Goal: Task Accomplishment & Management: Use online tool/utility

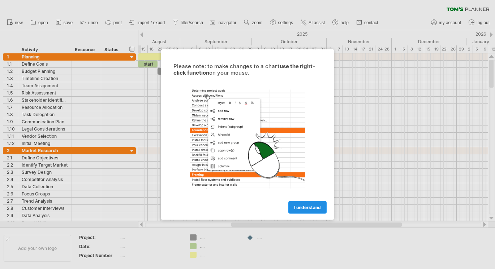
click at [301, 209] on span "I understand" at bounding box center [307, 207] width 27 height 5
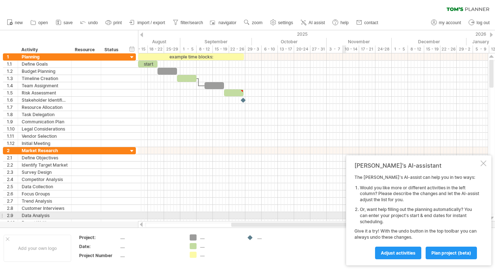
drag, startPoint x: 449, startPoint y: 252, endPoint x: 297, endPoint y: 171, distance: 171.7
click at [297, 174] on div "Trying to reach [DOMAIN_NAME] Connected again... 0% clear filter new 1" at bounding box center [247, 134] width 495 height 269
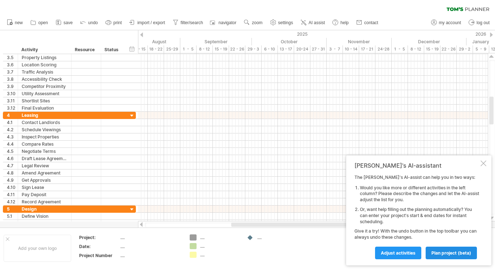
click at [451, 257] on link "plan project (beta)" at bounding box center [450, 253] width 51 height 13
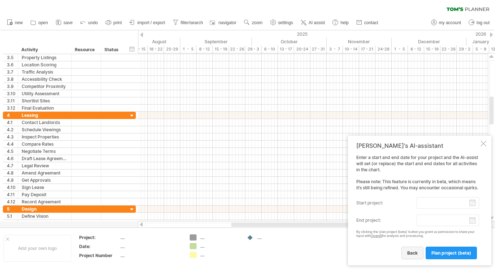
click at [414, 251] on span "back" at bounding box center [412, 253] width 10 height 5
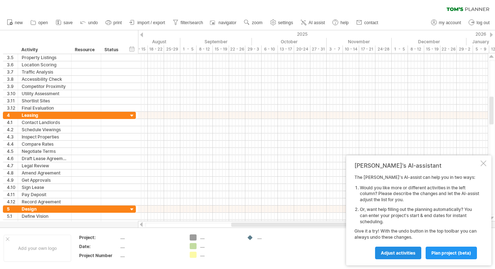
click at [398, 251] on span "Adjust activities" at bounding box center [397, 253] width 35 height 5
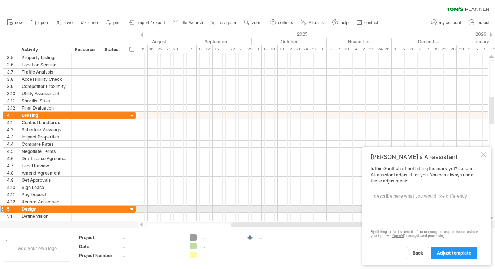
click at [415, 210] on textarea at bounding box center [424, 208] width 108 height 36
type textarea "W"
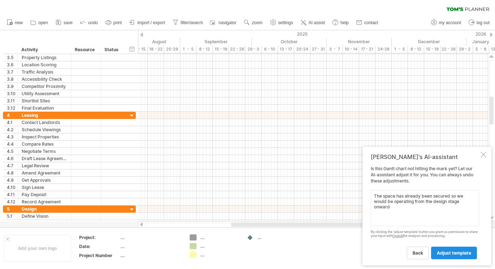
type textarea "The space has already been secured so we would be operating from the design sta…"
click at [449, 249] on link "adjust template" at bounding box center [454, 253] width 46 height 13
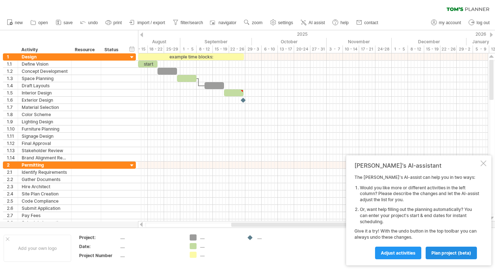
click at [457, 255] on span "plan project (beta)" at bounding box center [451, 253] width 40 height 5
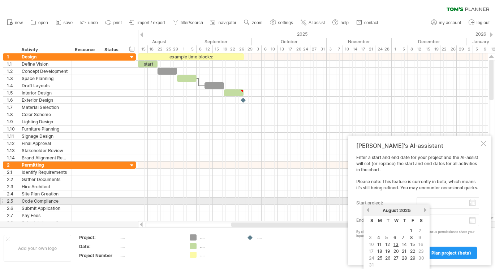
click at [472, 203] on input "start project:" at bounding box center [447, 203] width 62 height 12
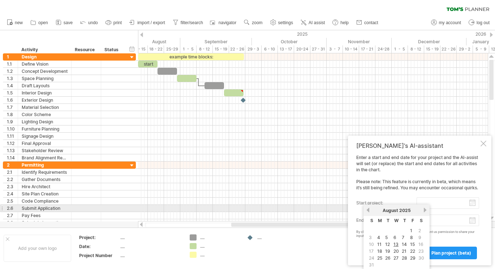
click at [424, 210] on link "next" at bounding box center [424, 210] width 5 height 5
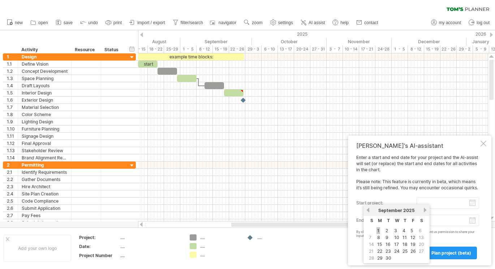
click at [378, 230] on link "1" at bounding box center [378, 230] width 4 height 7
type input "********"
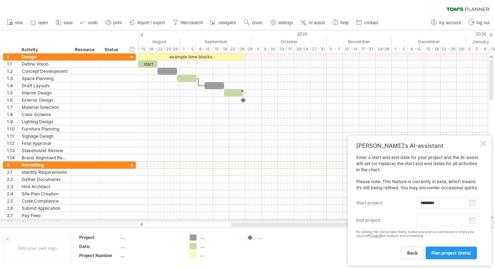
click at [464, 222] on body "progress(100%) Trying to reach [DOMAIN_NAME] Connected again... 0% clear filter…" at bounding box center [247, 135] width 495 height 271
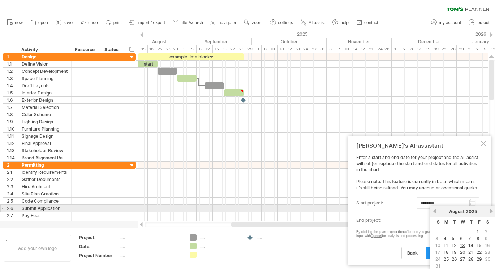
click at [489, 211] on link "next" at bounding box center [490, 211] width 5 height 5
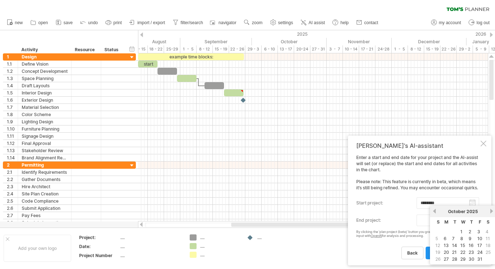
click at [475, 257] on table "S M T W T F S 1 2 3 4 5 6 7 8 9 10 11 12 13 14 15 16 17 18 19 20 21 22 23 24 25…" at bounding box center [462, 240] width 59 height 46
click at [479, 258] on link "31" at bounding box center [479, 259] width 6 height 7
type input "********"
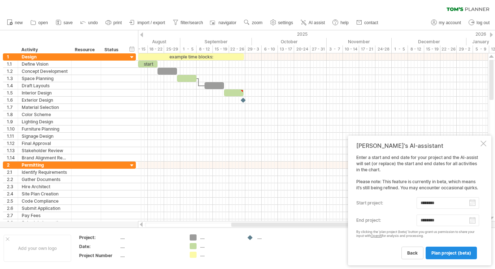
click at [445, 252] on span "plan project (beta)" at bounding box center [451, 253] width 40 height 5
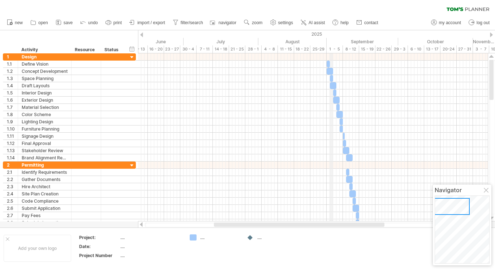
click at [330, 47] on div "1 - 5" at bounding box center [334, 49] width 16 height 8
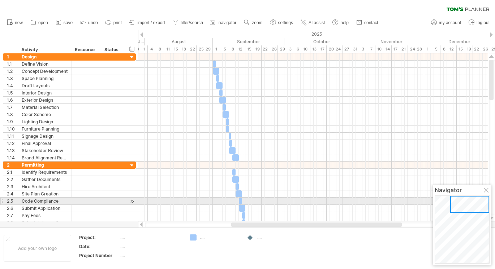
drag, startPoint x: 461, startPoint y: 209, endPoint x: 487, endPoint y: 201, distance: 27.1
click at [487, 201] on div at bounding box center [469, 204] width 39 height 17
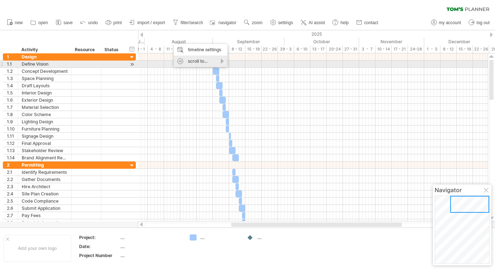
click at [191, 61] on div "scroll to..." at bounding box center [200, 62] width 53 height 12
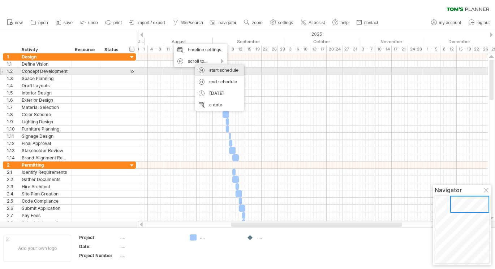
click at [212, 71] on div "start schedule" at bounding box center [219, 71] width 49 height 12
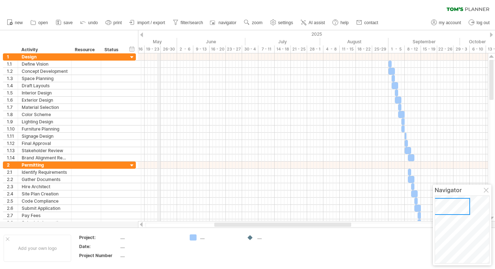
click at [160, 40] on div "May" at bounding box center [140, 42] width 71 height 8
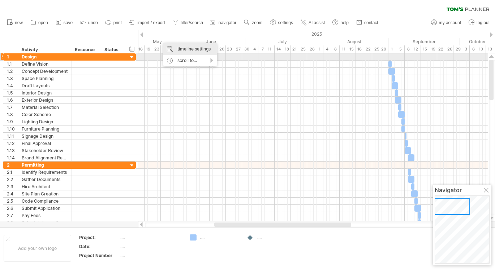
click at [180, 52] on div "timeline settings" at bounding box center [189, 49] width 53 height 12
select select "*"
select select "**"
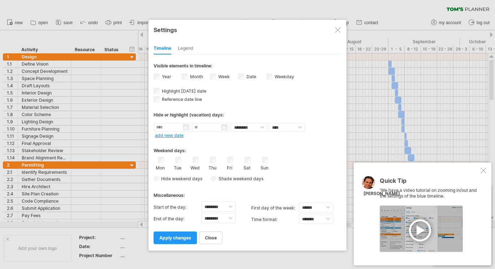
click at [231, 177] on span "Shade weekend days" at bounding box center [239, 178] width 47 height 5
click at [293, 177] on span at bounding box center [295, 178] width 7 height 7
click at [316, 187] on span at bounding box center [319, 188] width 6 height 6
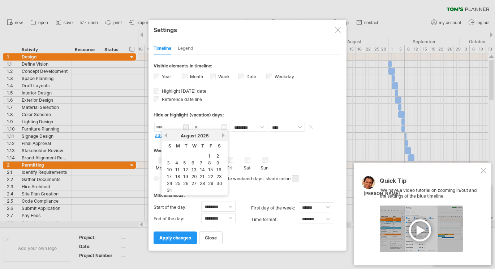
click at [184, 126] on input "text" at bounding box center [172, 127] width 37 height 9
click at [216, 96] on div "Reference date line The reference dateline is a darker vertical line in the cha…" at bounding box center [247, 98] width 188 height 7
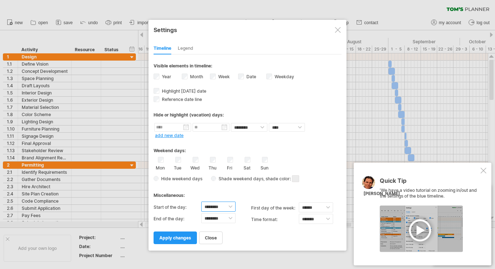
click at [226, 206] on select "******** ******** ******** ******** ******** ******** ******** ******** *******…" at bounding box center [218, 207] width 34 height 10
select select "*"
click at [233, 232] on div "close apply changes" at bounding box center [247, 235] width 188 height 18
click at [174, 239] on link "apply changes" at bounding box center [174, 238] width 43 height 13
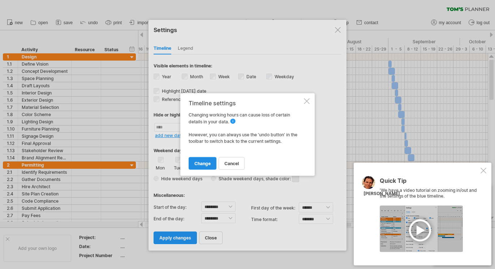
click at [209, 165] on span "change" at bounding box center [202, 163] width 16 height 5
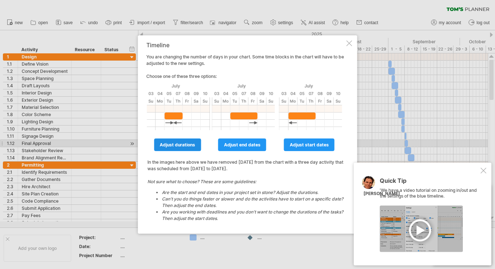
click at [181, 147] on span "adjust durations" at bounding box center [177, 144] width 35 height 5
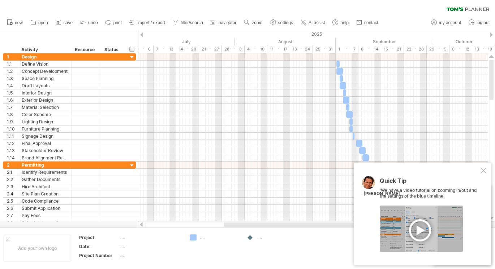
click at [418, 230] on div at bounding box center [420, 229] width 83 height 47
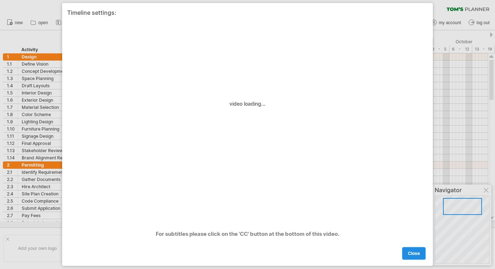
click at [409, 251] on span "close" at bounding box center [414, 253] width 12 height 5
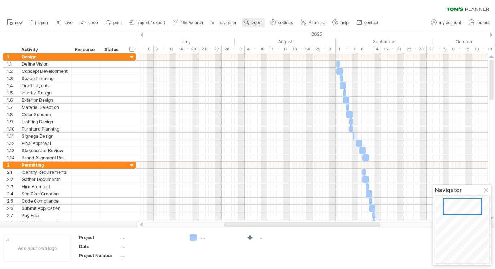
click at [244, 26] on div at bounding box center [246, 22] width 7 height 7
click at [267, 45] on div "Week" at bounding box center [267, 47] width 40 height 12
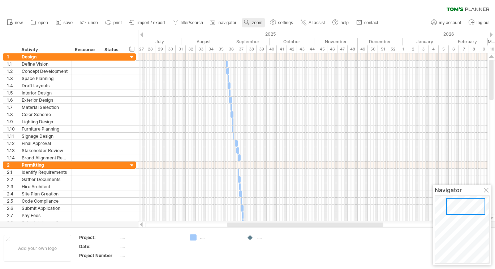
click at [262, 21] on span "zoom" at bounding box center [257, 22] width 10 height 5
click at [276, 25] on div "Month" at bounding box center [286, 30] width 40 height 12
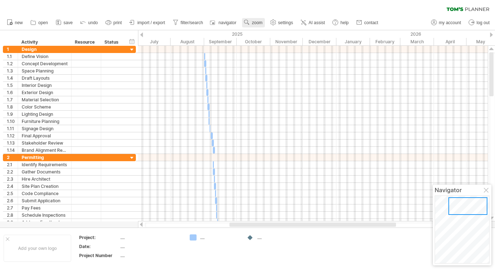
click at [248, 22] on circle at bounding box center [245, 21] width 5 height 5
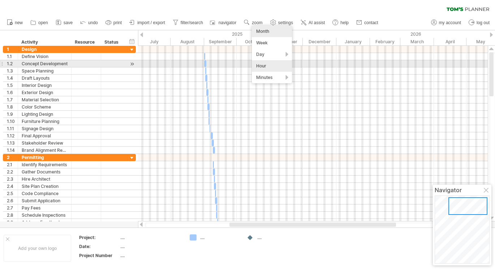
click at [262, 54] on div "Day" at bounding box center [272, 55] width 40 height 12
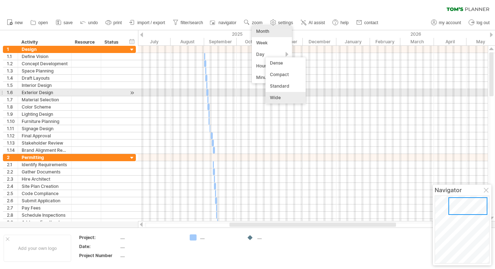
click at [280, 94] on div "Wide" at bounding box center [285, 98] width 40 height 12
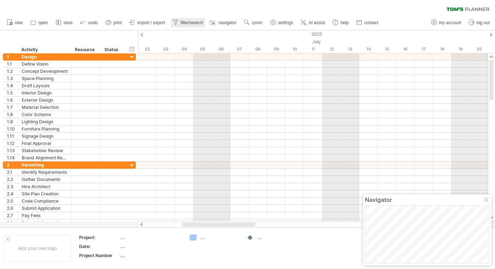
click at [179, 19] on link "filter/search" at bounding box center [188, 22] width 34 height 9
type input "**********"
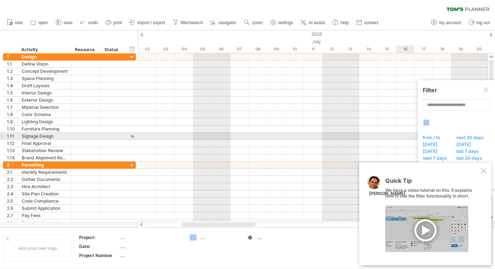
click at [438, 137] on span "from / to" at bounding box center [432, 138] width 23 height 7
type input "********"
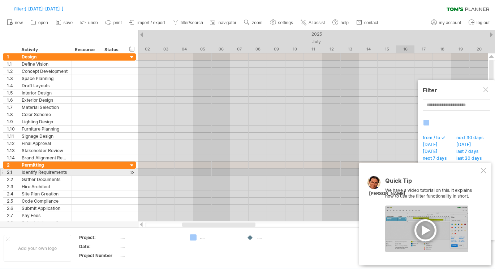
click at [481, 173] on div at bounding box center [483, 171] width 6 height 6
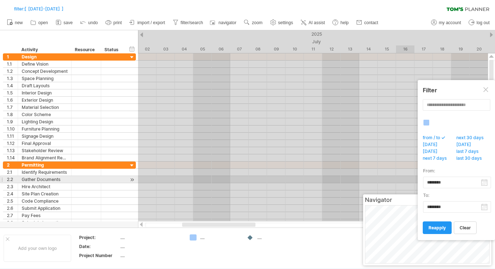
click at [480, 181] on body "progress(100%) Trying to reach [DOMAIN_NAME] Connected again... 0% filter: [ [D…" at bounding box center [247, 135] width 495 height 271
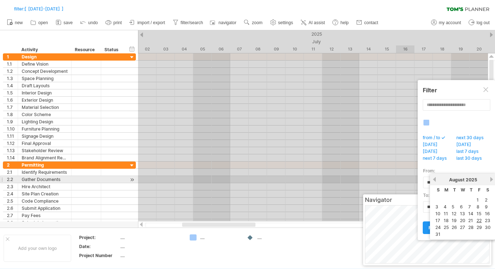
click at [489, 179] on link "next" at bounding box center [490, 179] width 5 height 5
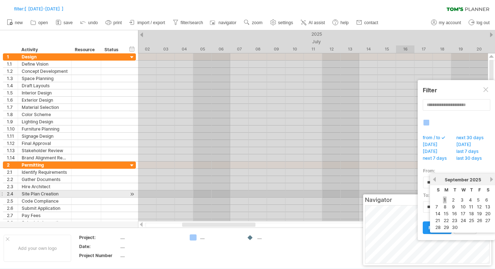
click at [444, 198] on link "1" at bounding box center [445, 200] width 4 height 7
type input "********"
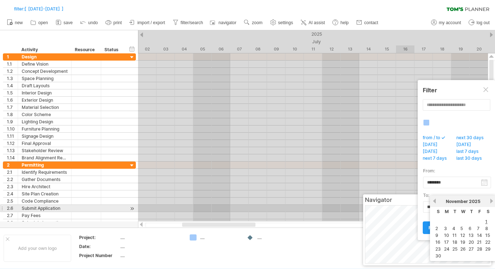
click at [485, 211] on body "progress(100%) Trying to reach [DOMAIN_NAME] Connected again... 0% filter: [ [D…" at bounding box center [247, 135] width 495 height 271
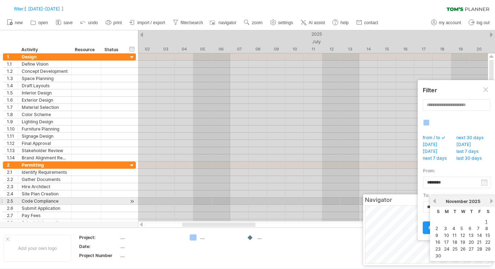
click at [431, 200] on link "previous" at bounding box center [433, 201] width 5 height 5
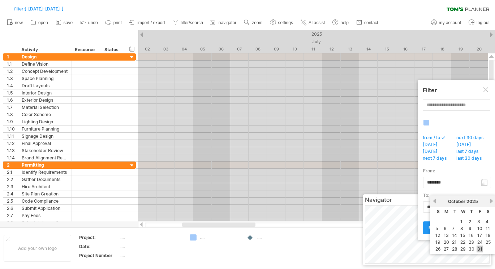
click at [477, 247] on link "31" at bounding box center [479, 249] width 6 height 7
type input "********"
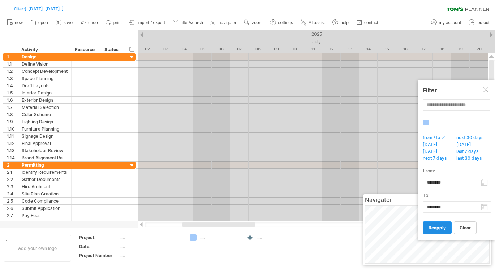
click at [437, 230] on span "reapply" at bounding box center [436, 227] width 17 height 5
click at [441, 228] on span "reapply" at bounding box center [436, 227] width 17 height 5
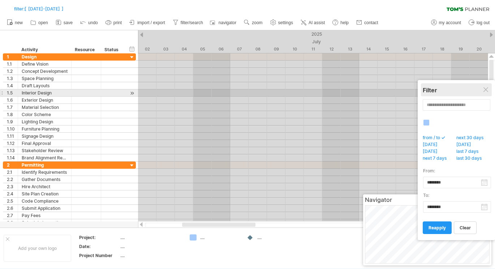
click at [485, 93] on div "Filter" at bounding box center [455, 90] width 67 height 7
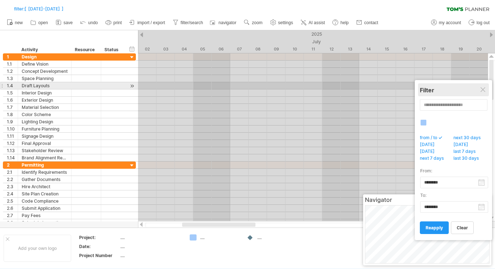
click at [484, 86] on div "Filter" at bounding box center [452, 89] width 67 height 13
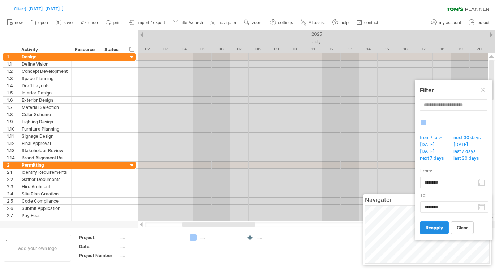
click at [440, 229] on span "reapply" at bounding box center [433, 227] width 17 height 5
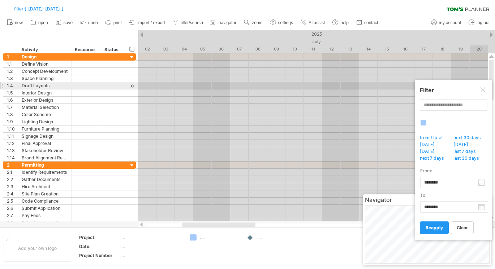
click at [482, 88] on div at bounding box center [483, 90] width 6 height 6
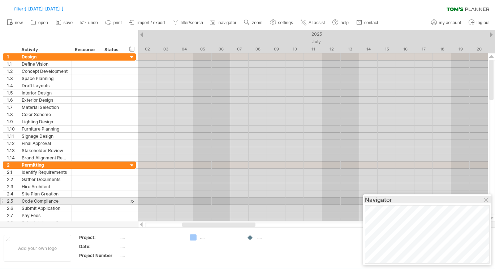
click at [478, 203] on div "Navigator" at bounding box center [427, 199] width 125 height 7
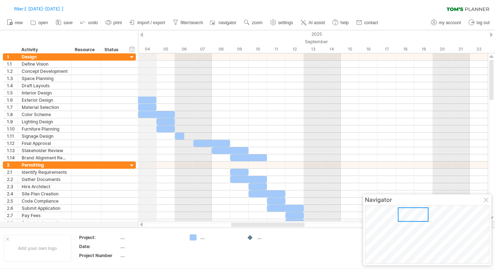
click at [143, 35] on div "2025" at bounding box center [469, 34] width 1510 height 8
click at [140, 33] on div at bounding box center [141, 34] width 3 height 5
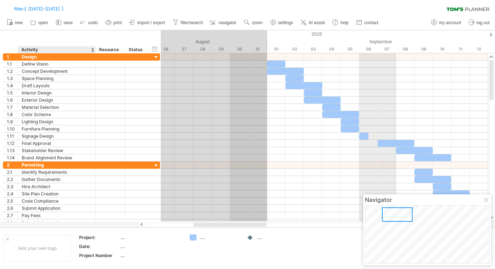
drag, startPoint x: 70, startPoint y: 49, endPoint x: 95, endPoint y: 51, distance: 24.3
click at [95, 51] on div at bounding box center [95, 49] width 3 height 7
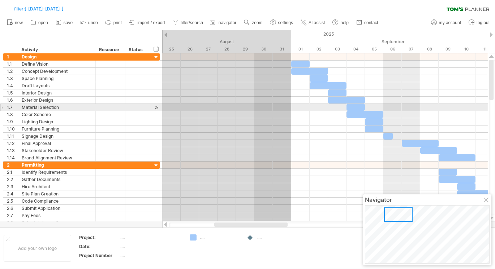
click at [2, 108] on div at bounding box center [1, 108] width 3 height 8
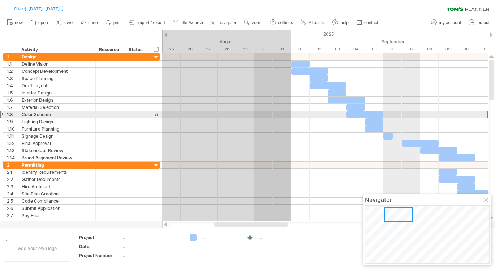
click at [2, 115] on div at bounding box center [1, 115] width 3 height 8
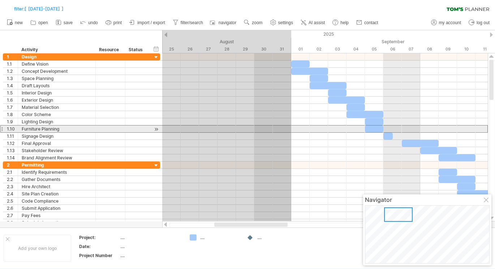
click at [3, 129] on div "1.10" at bounding box center [10, 129] width 15 height 7
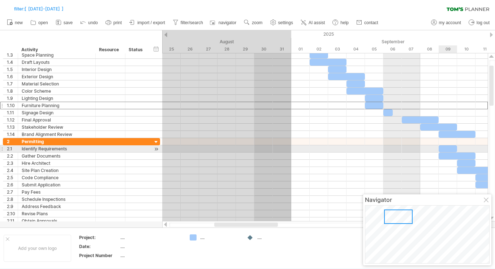
click at [451, 148] on div at bounding box center [447, 148] width 18 height 7
drag, startPoint x: 446, startPoint y: 149, endPoint x: 333, endPoint y: 148, distance: 113.0
click at [333, 148] on div at bounding box center [337, 148] width 18 height 7
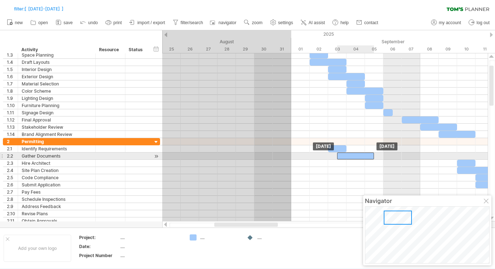
drag, startPoint x: 450, startPoint y: 156, endPoint x: 349, endPoint y: 156, distance: 101.4
click at [349, 156] on div at bounding box center [355, 156] width 37 height 7
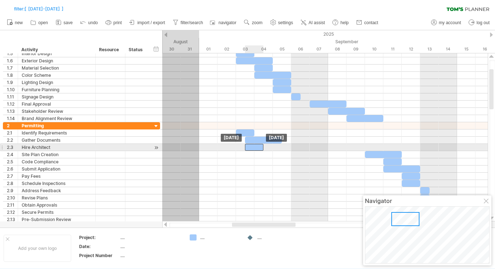
drag, startPoint x: 381, startPoint y: 148, endPoint x: 258, endPoint y: 148, distance: 122.4
click at [258, 148] on div at bounding box center [254, 147] width 18 height 7
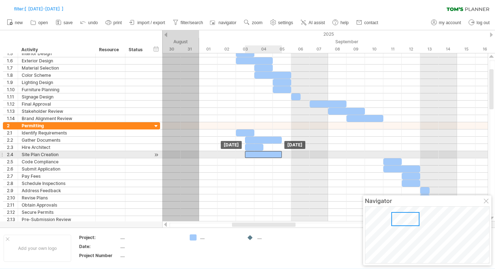
drag, startPoint x: 388, startPoint y: 155, endPoint x: 269, endPoint y: 153, distance: 119.1
click at [269, 153] on div at bounding box center [263, 154] width 37 height 7
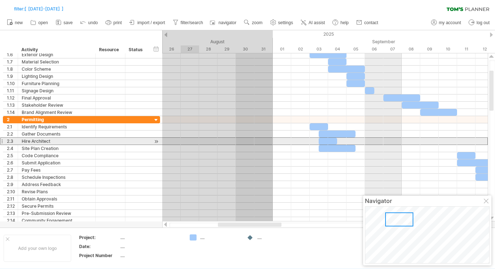
click at [1, 140] on div at bounding box center [1, 142] width 3 height 8
click at [155, 143] on div at bounding box center [156, 142] width 7 height 8
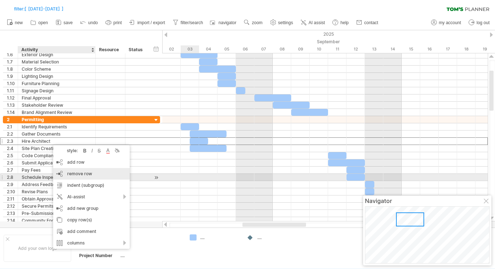
click at [89, 175] on span "remove row" at bounding box center [79, 173] width 25 height 5
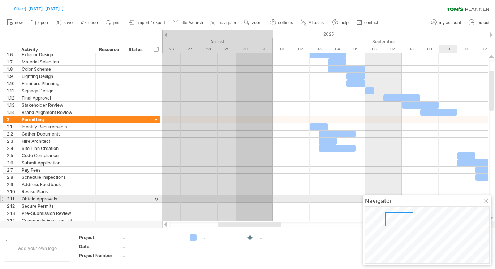
click at [488, 203] on div at bounding box center [486, 202] width 6 height 6
